Goal: Task Accomplishment & Management: Use online tool/utility

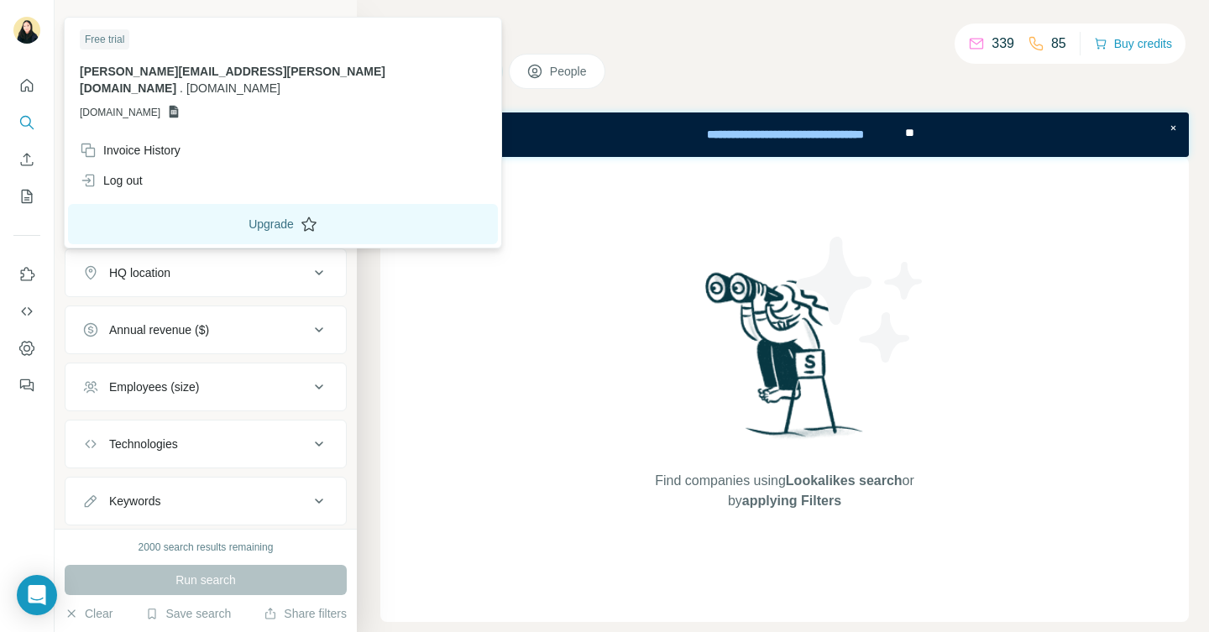
click at [172, 205] on button "Upgrade" at bounding box center [283, 224] width 430 height 40
click at [126, 172] on div "Log out" at bounding box center [111, 180] width 63 height 17
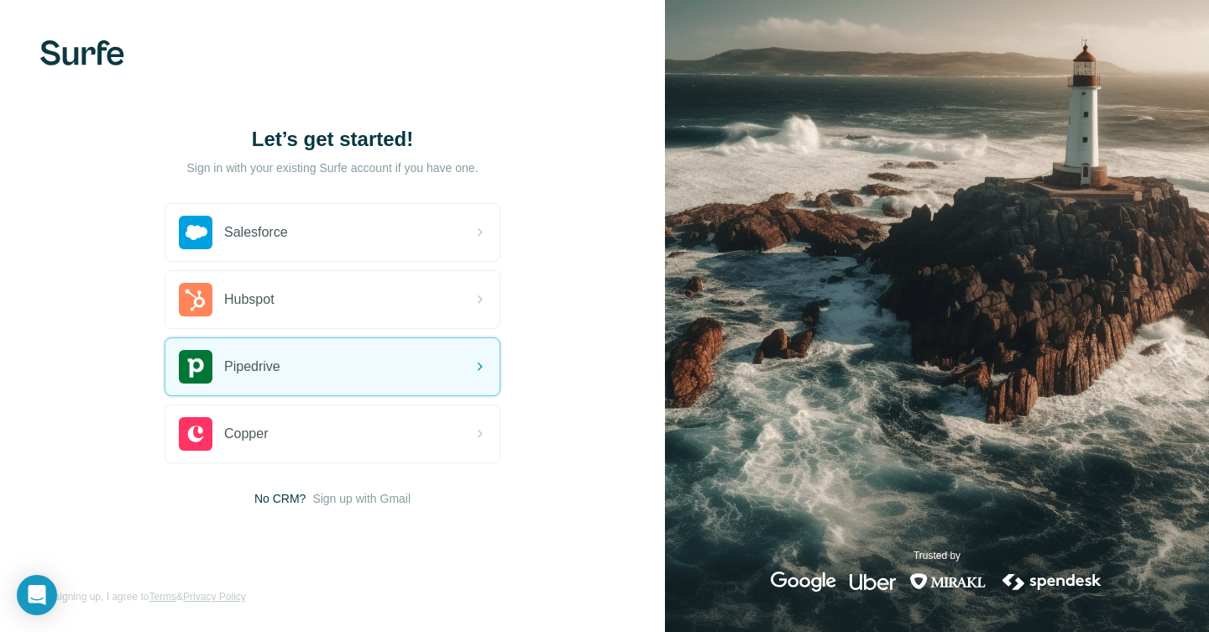
click at [88, 56] on img at bounding box center [82, 52] width 84 height 25
